Goal: Navigation & Orientation: Find specific page/section

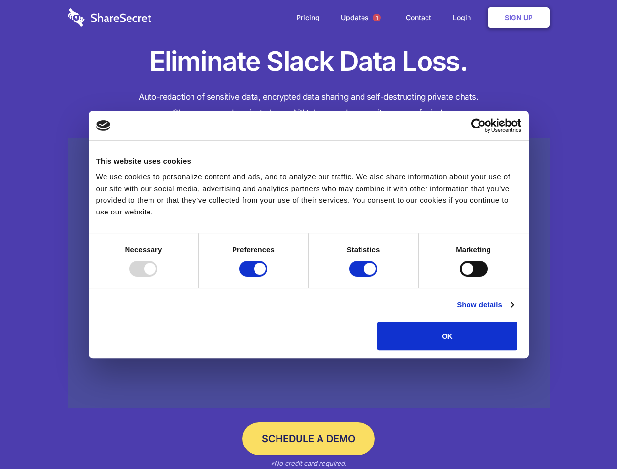
click at [157, 276] on div at bounding box center [143, 269] width 28 height 16
click at [267, 276] on input "Preferences" at bounding box center [253, 269] width 28 height 16
checkbox input "false"
click at [364, 276] on input "Statistics" at bounding box center [363, 269] width 28 height 16
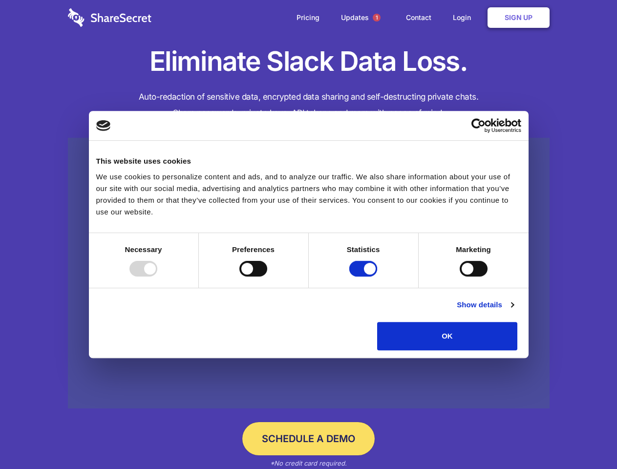
checkbox input "false"
click at [459, 276] on input "Marketing" at bounding box center [473, 269] width 28 height 16
checkbox input "true"
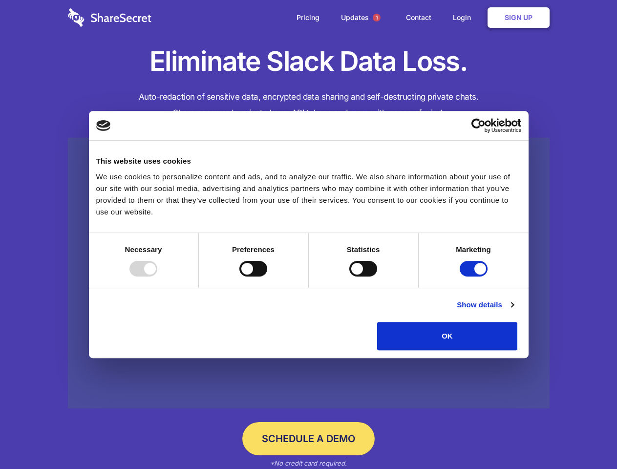
click at [513, 311] on link "Show details" at bounding box center [485, 305] width 57 height 12
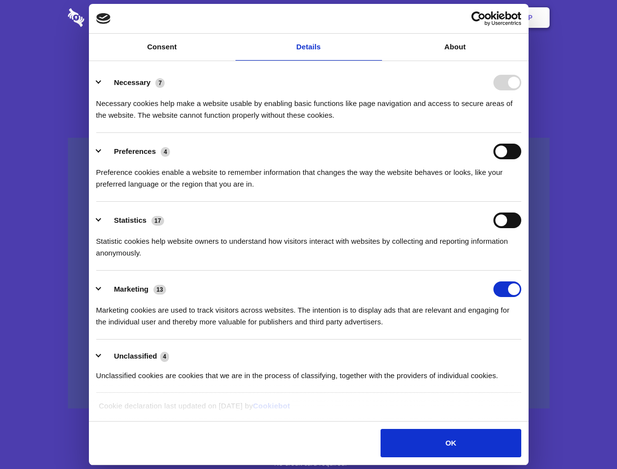
click at [521, 133] on li "Necessary 7 Necessary cookies help make a website usable by enabling basic func…" at bounding box center [308, 98] width 425 height 69
click at [376, 18] on span "1" at bounding box center [377, 18] width 8 height 8
